Goal: Navigation & Orientation: Find specific page/section

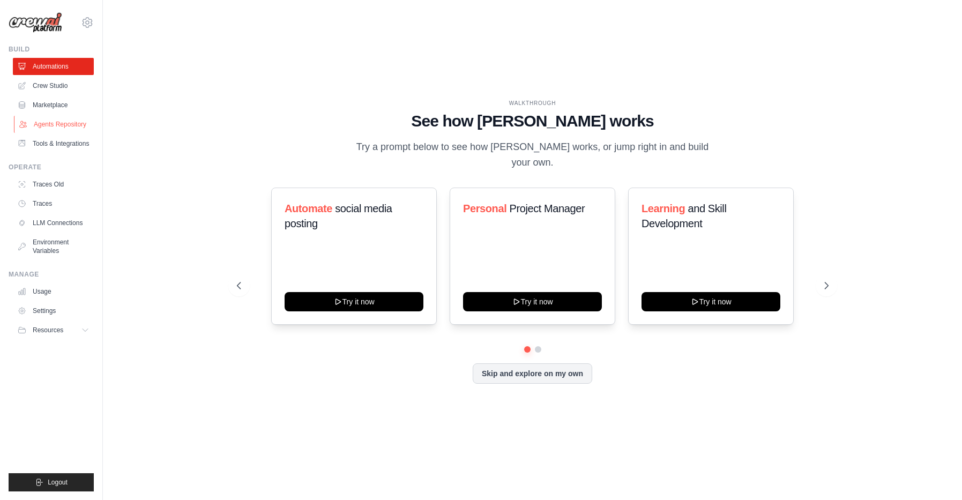
click at [51, 133] on link "Agents Repository" at bounding box center [54, 124] width 81 height 17
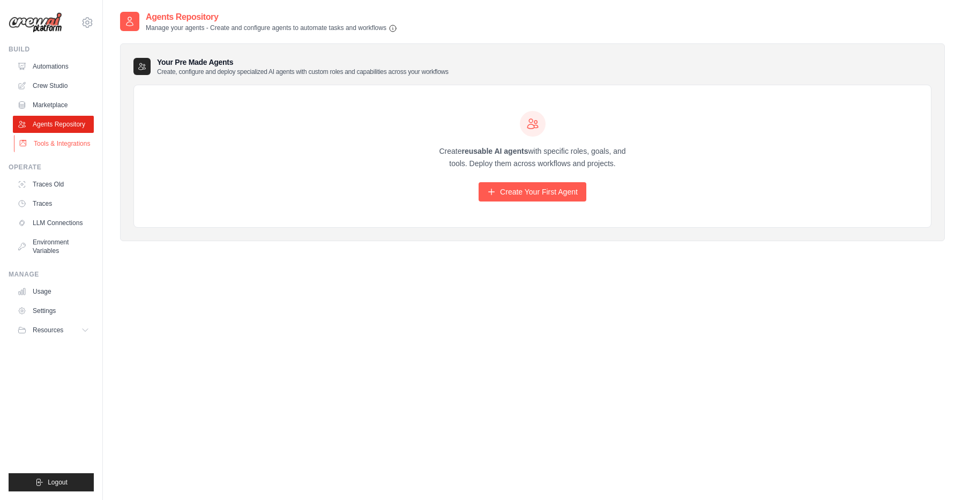
click at [62, 152] on link "Tools & Integrations" at bounding box center [54, 143] width 81 height 17
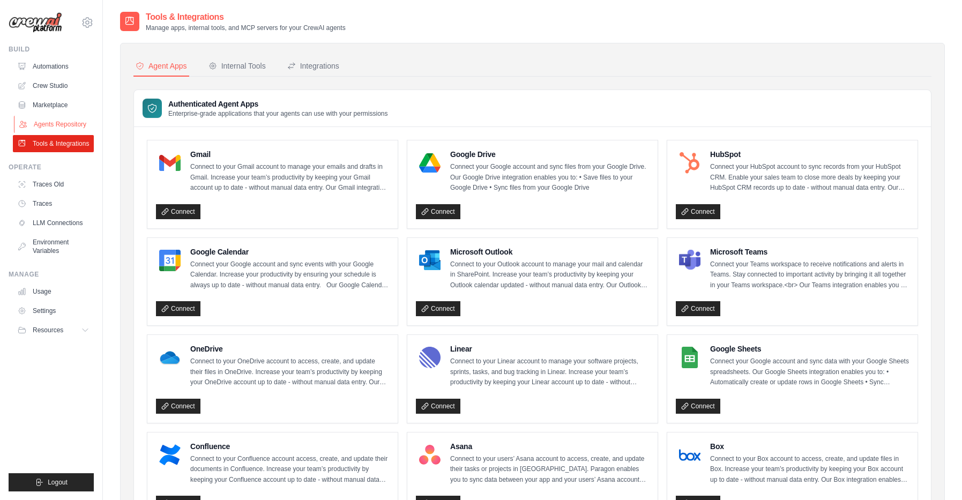
click at [53, 126] on link "Agents Repository" at bounding box center [54, 124] width 81 height 17
